Goal: Information Seeking & Learning: Learn about a topic

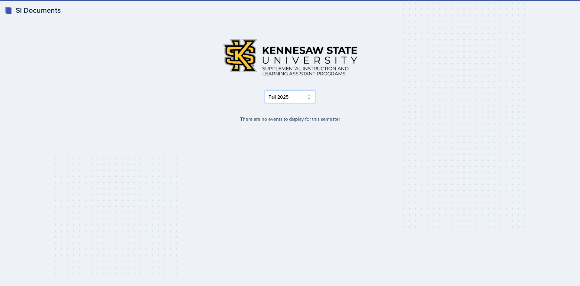
click at [286, 92] on select "Select Semester Fall 2025 Summer 2025 Spring 2025 Fall 2024 Summer 2024 Spring …" at bounding box center [290, 96] width 51 height 13
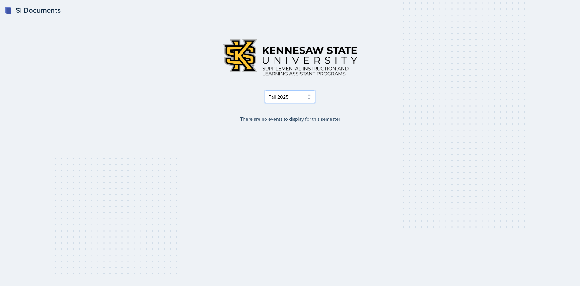
select select "515a866e-7596-43ee-a538-4da7a47c8e37"
click at [265, 90] on select "Select Semester Fall 2025 Summer 2025 Spring 2025 Fall 2024 Summer 2024 Spring …" at bounding box center [290, 96] width 51 height 13
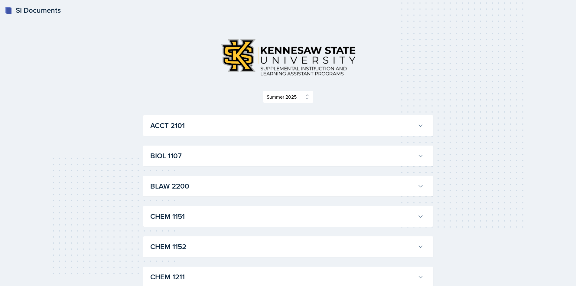
click at [201, 128] on h3 "ACCT 2101" at bounding box center [282, 125] width 265 height 11
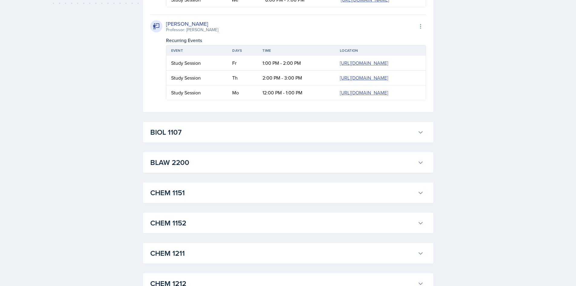
scroll to position [272, 0]
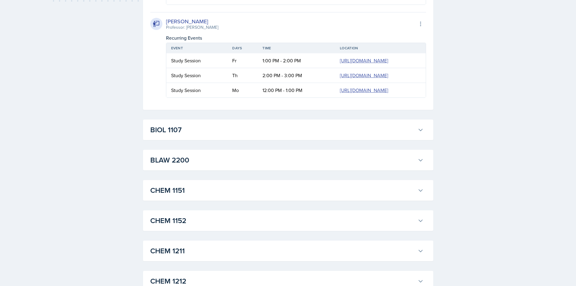
click at [173, 129] on h3 "BIOL 1107" at bounding box center [282, 129] width 265 height 11
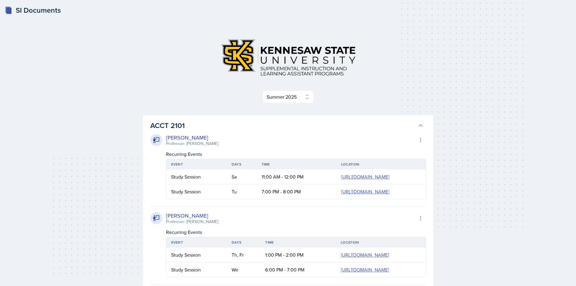
scroll to position [30, 0]
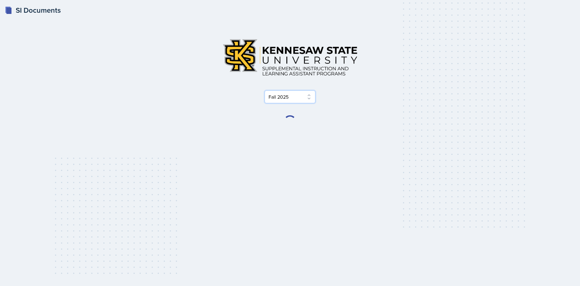
click at [303, 99] on select "Select Semester Fall 2025 Summer 2025 Spring 2025 Fall 2024 Summer 2024 Spring …" at bounding box center [290, 96] width 51 height 13
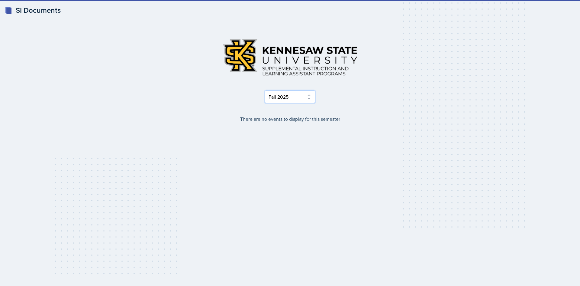
select select "515a866e-7596-43ee-a538-4da7a47c8e37"
click at [265, 90] on select "Select Semester Fall 2025 Summer 2025 Spring 2025 Fall 2024 Summer 2024 Spring …" at bounding box center [290, 96] width 51 height 13
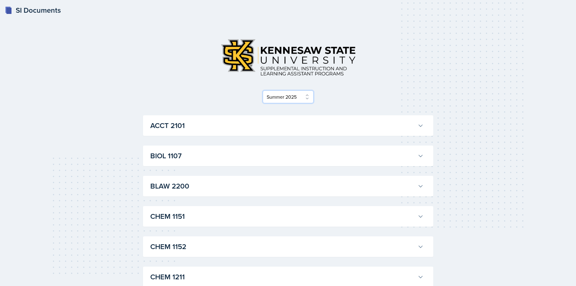
scroll to position [30, 0]
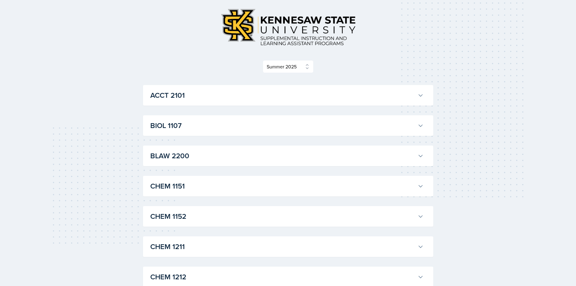
click at [252, 131] on button "BIOL 1107" at bounding box center [287, 125] width 276 height 13
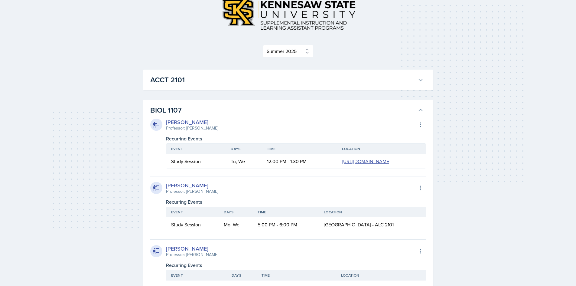
scroll to position [60, 0]
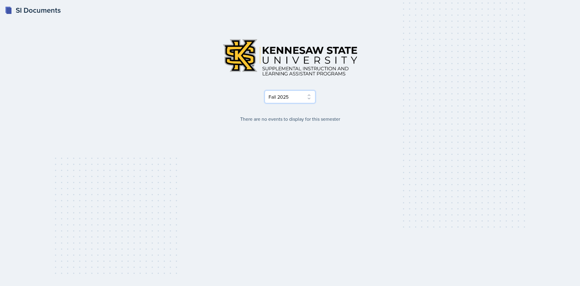
click at [300, 99] on select "Select Semester Fall 2025 Summer 2025 Spring 2025 Fall 2024 Summer 2024 Spring …" at bounding box center [290, 96] width 51 height 13
select select "515a866e-7596-43ee-a538-4da7a47c8e37"
click at [265, 90] on select "Select Semester Fall 2025 Summer 2025 Spring 2025 Fall 2024 Summer 2024 Spring …" at bounding box center [290, 96] width 51 height 13
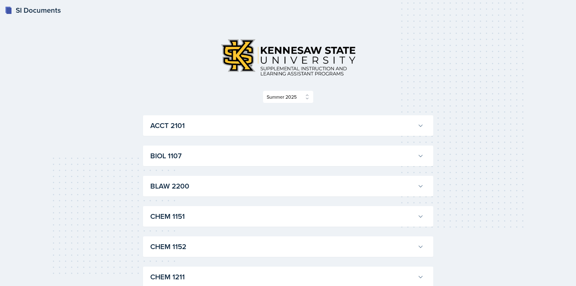
click at [196, 129] on h3 "ACCT 2101" at bounding box center [282, 125] width 265 height 11
